Goal: Find specific page/section

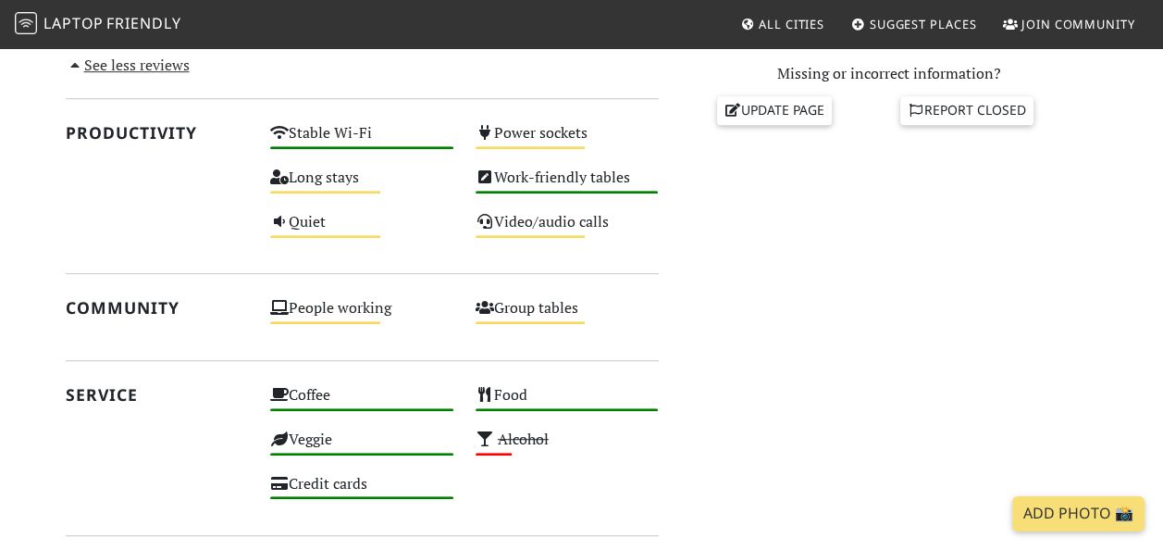
scroll to position [794, 0]
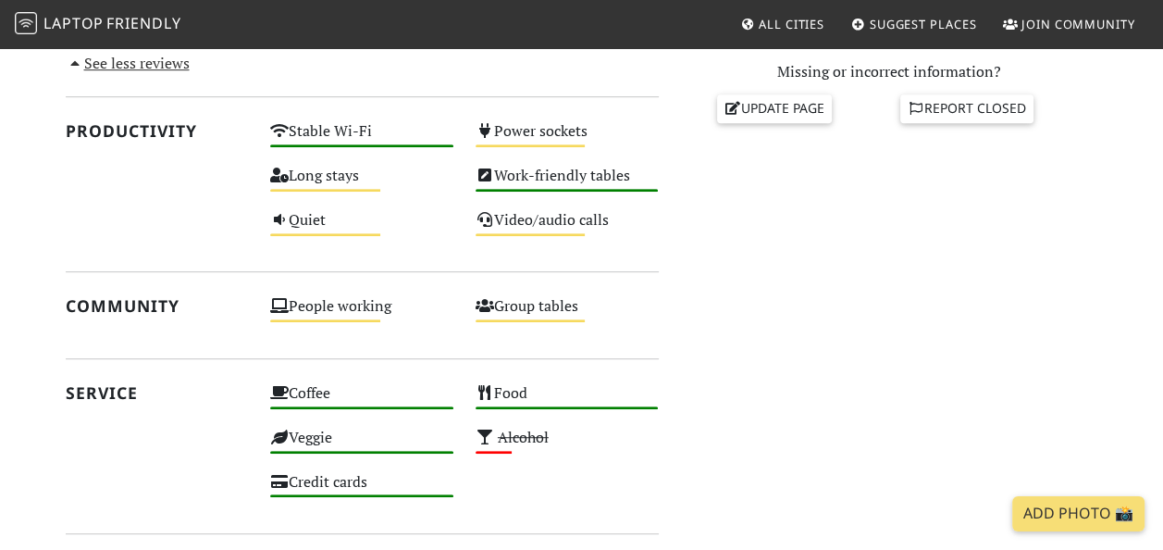
click at [786, 20] on span "All Cities" at bounding box center [792, 24] width 66 height 17
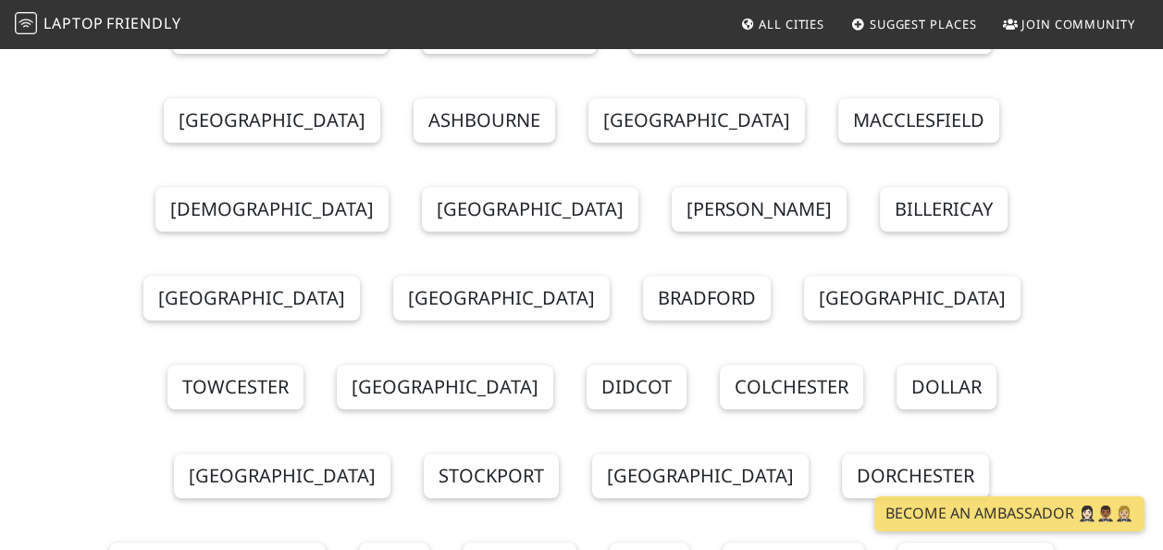
scroll to position [1245, 0]
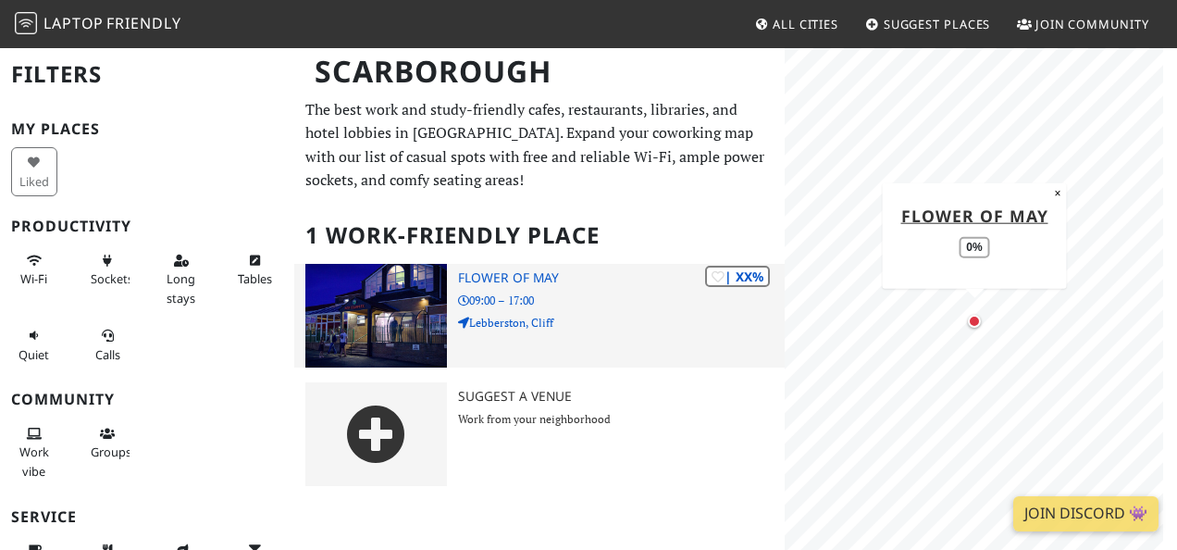
click at [411, 318] on img at bounding box center [376, 316] width 142 height 104
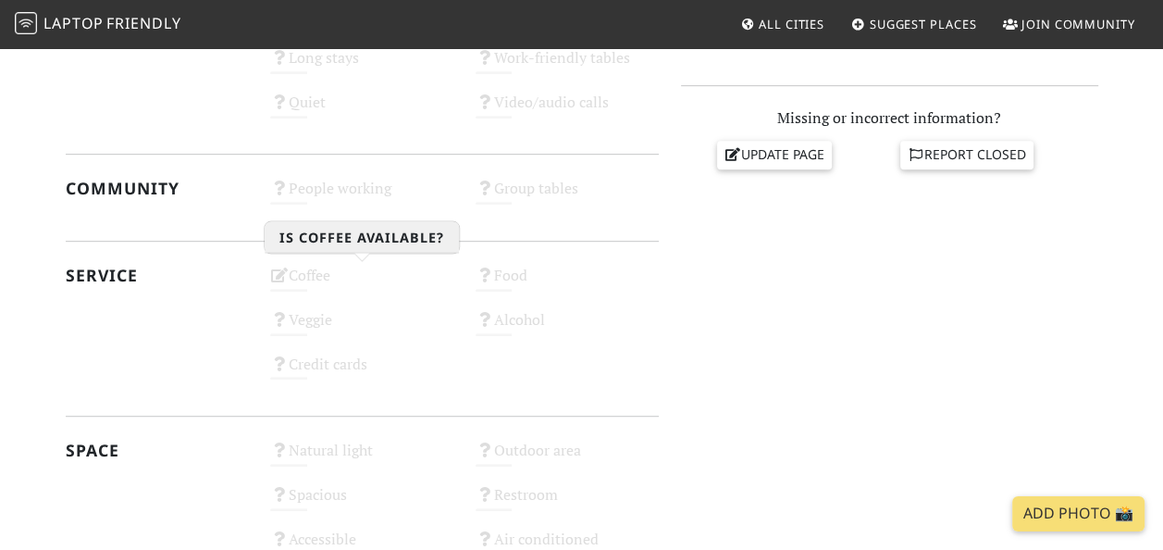
scroll to position [749, 0]
